Goal: Task Accomplishment & Management: Use online tool/utility

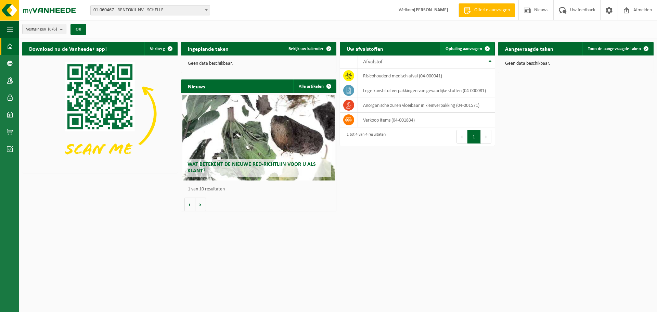
click at [463, 49] on span "Ophaling aanvragen" at bounding box center [463, 49] width 37 height 4
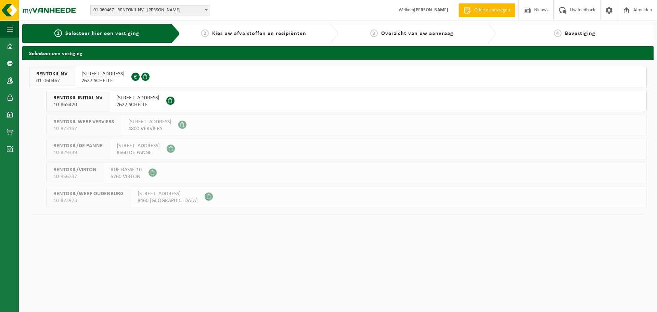
click at [138, 101] on span "2627 SCHELLE" at bounding box center [137, 104] width 43 height 7
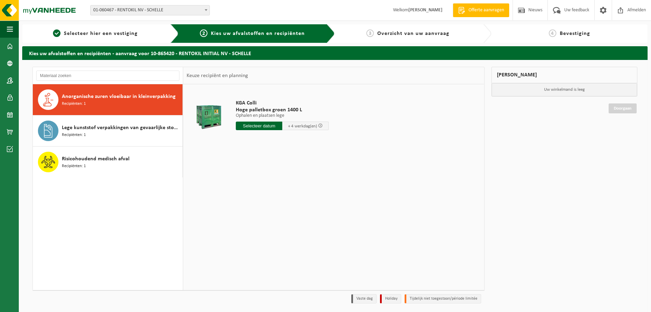
click at [213, 105] on div at bounding box center [208, 116] width 41 height 27
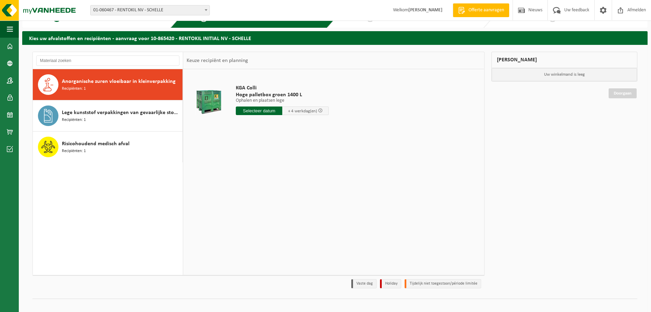
scroll to position [23, 0]
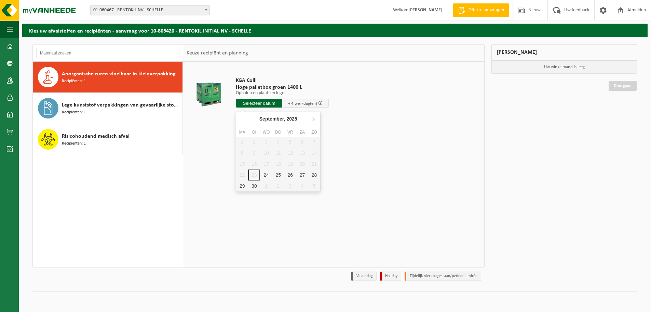
click at [260, 103] on input "text" at bounding box center [259, 103] width 47 height 9
click at [267, 176] on div "24" at bounding box center [266, 174] width 12 height 11
type input "Van 2025-09-24"
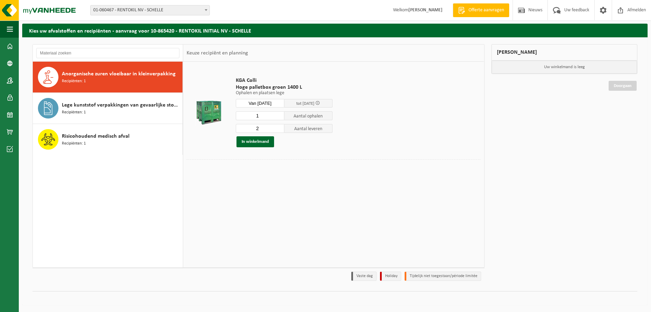
type input "1"
click at [279, 117] on input "1" at bounding box center [260, 115] width 49 height 9
type input "1"
click at [279, 129] on input "1" at bounding box center [260, 128] width 49 height 9
click at [252, 143] on button "In winkelmand" at bounding box center [256, 141] width 38 height 11
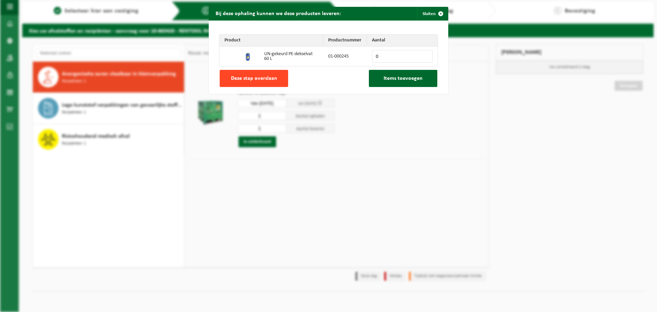
click at [250, 81] on span "Deze stap overslaan" at bounding box center [254, 78] width 46 height 5
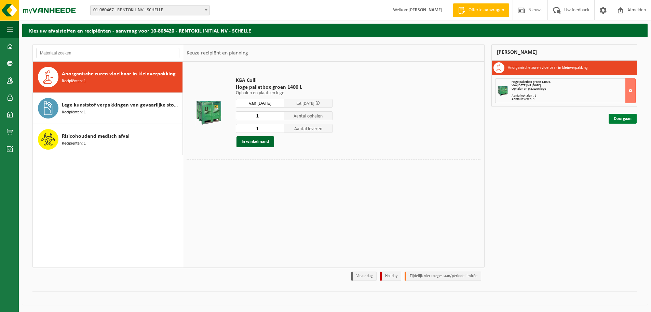
click at [621, 119] on link "Doorgaan" at bounding box center [623, 119] width 28 height 10
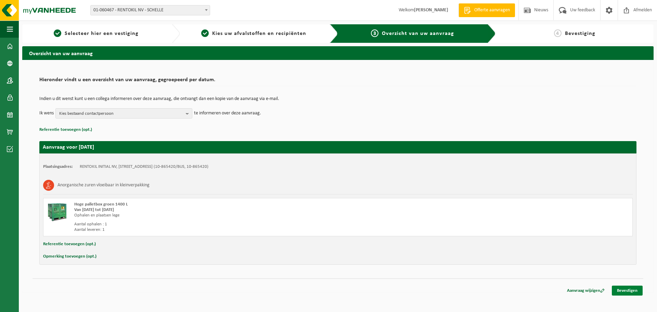
click at [625, 290] on link "Bevestigen" at bounding box center [626, 290] width 31 height 10
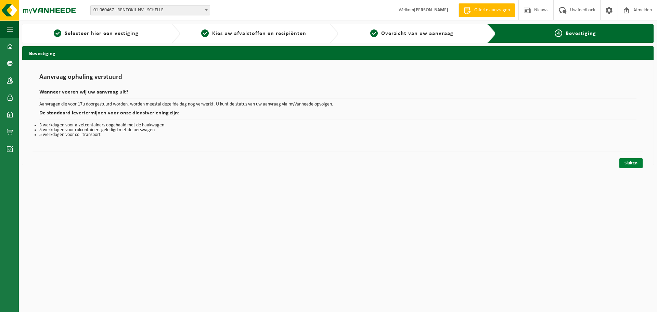
click at [627, 163] on link "Sluiten" at bounding box center [630, 163] width 23 height 10
